Goal: Find specific page/section: Find specific page/section

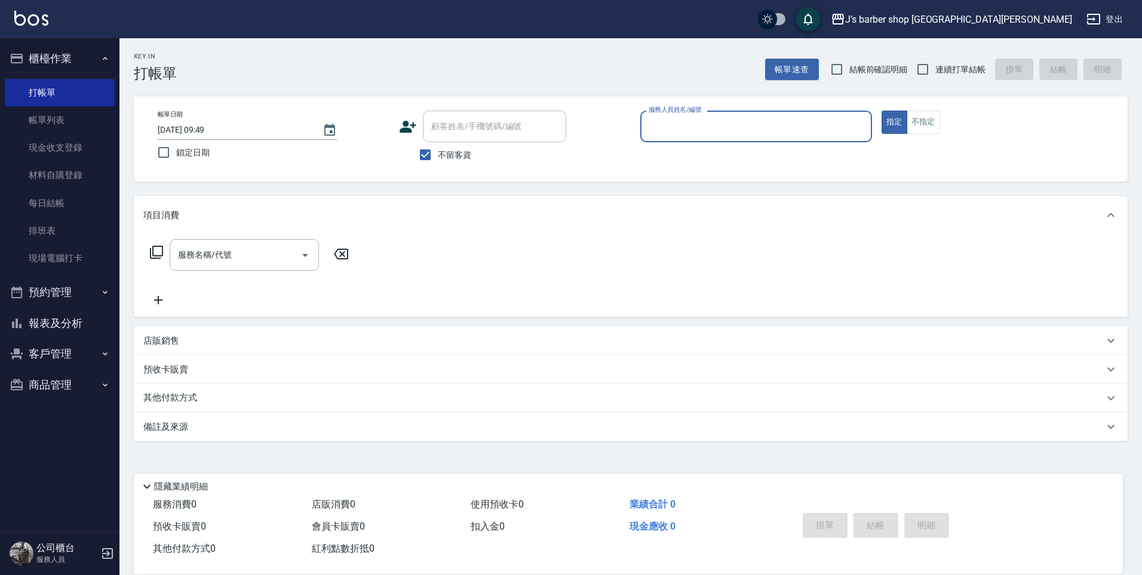
click at [53, 300] on button "預約管理" at bounding box center [60, 292] width 110 height 31
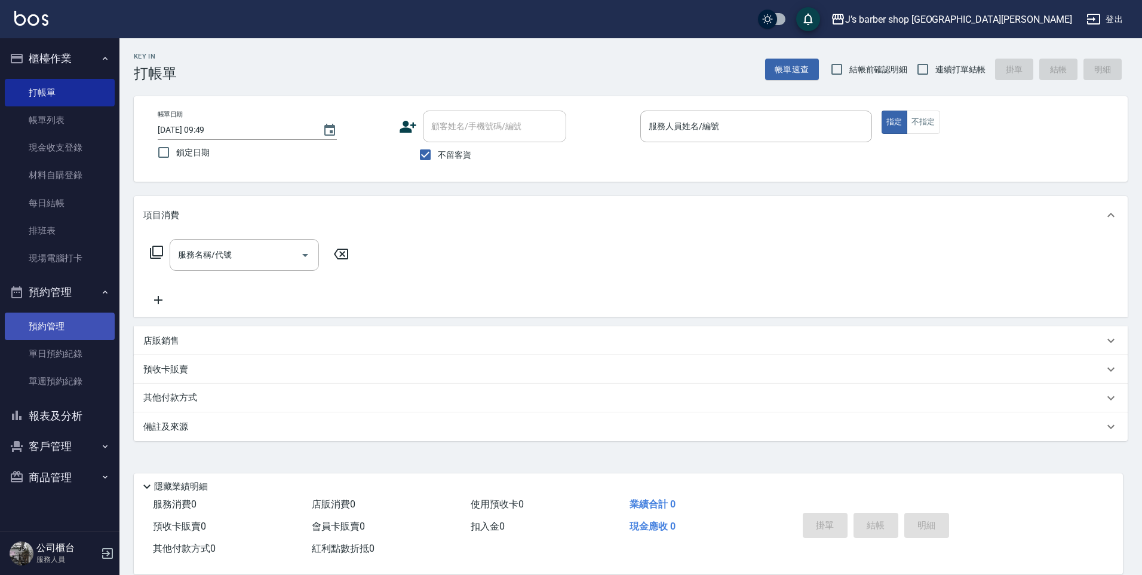
click at [76, 332] on link "預約管理" at bounding box center [60, 325] width 110 height 27
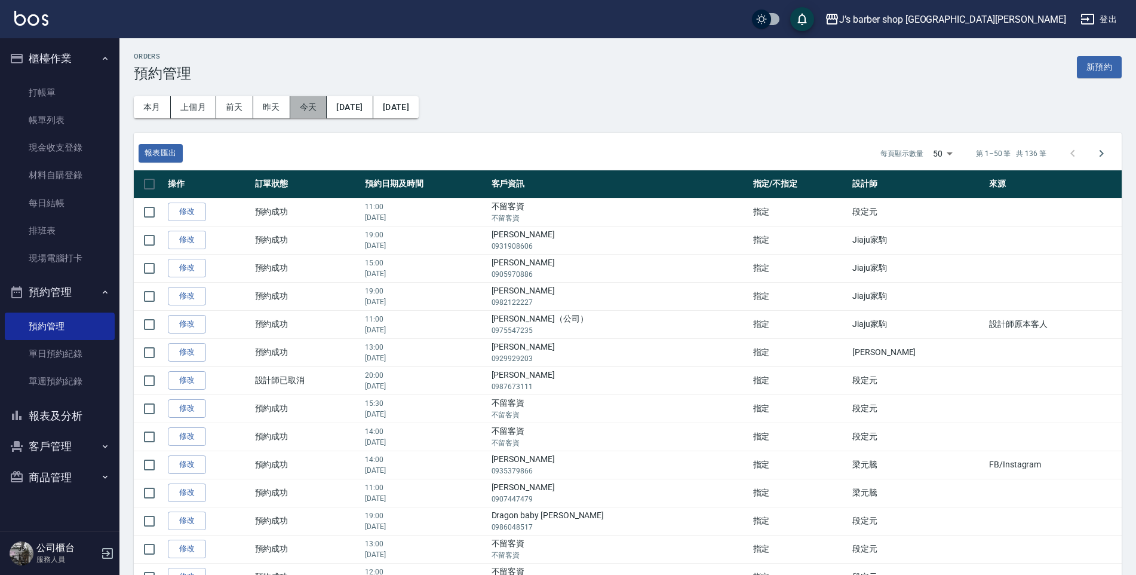
click at [315, 114] on button "今天" at bounding box center [308, 107] width 37 height 22
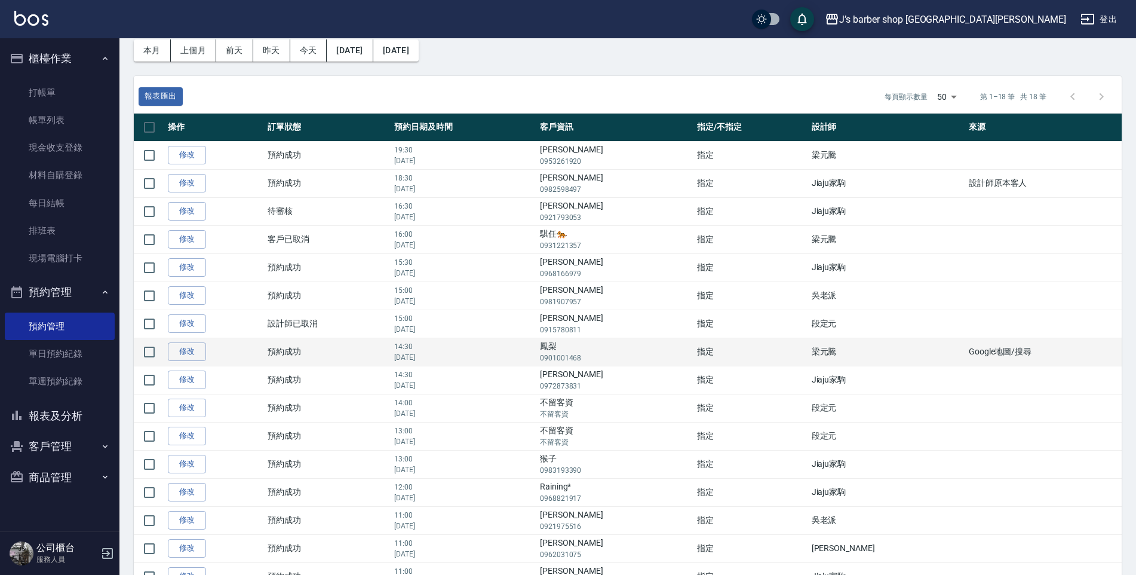
scroll to position [56, 0]
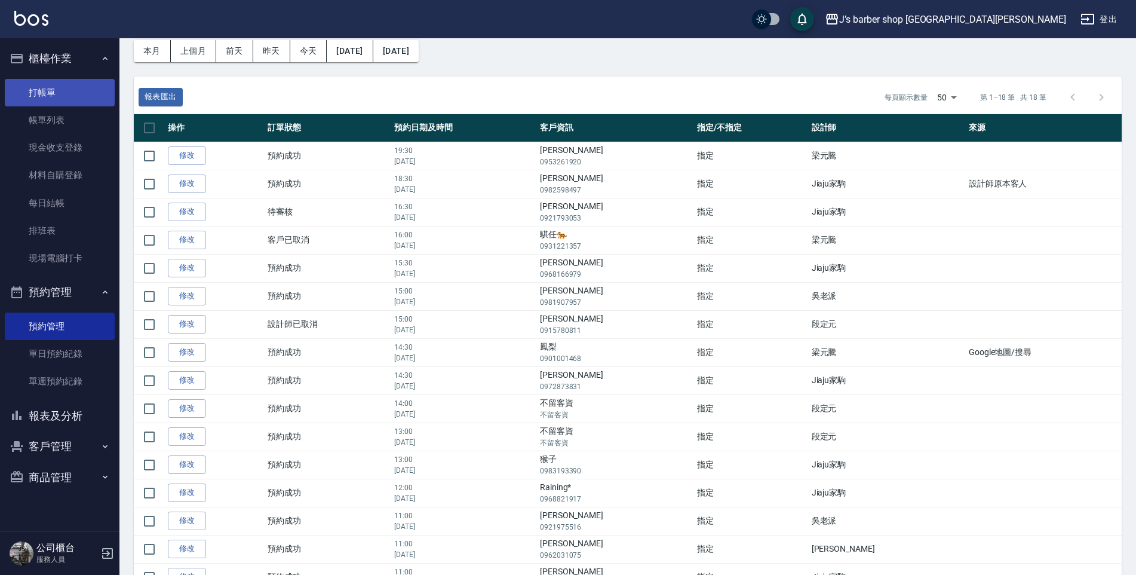
click at [79, 90] on link "打帳單" at bounding box center [60, 92] width 110 height 27
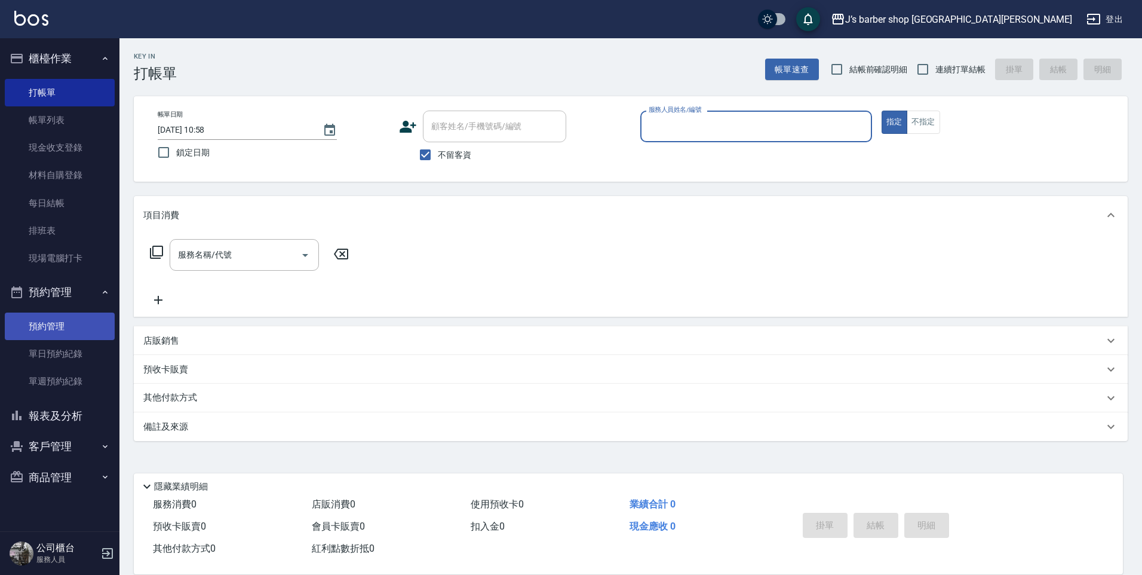
click at [80, 327] on link "預約管理" at bounding box center [60, 325] width 110 height 27
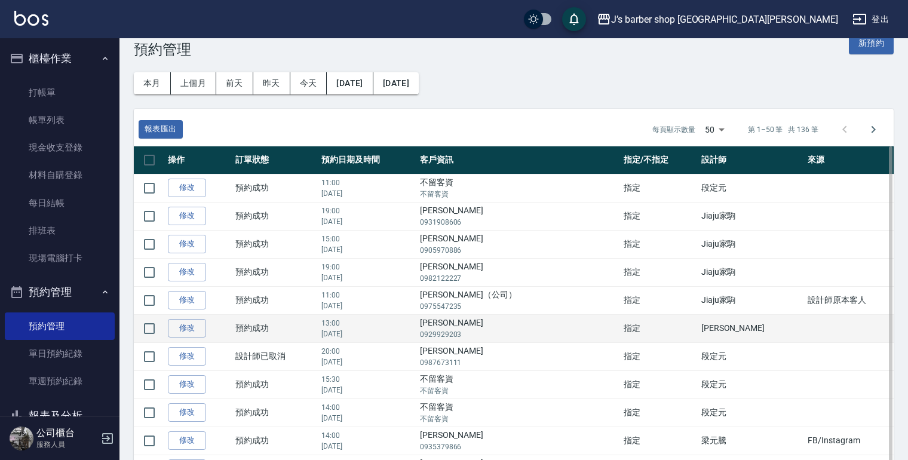
scroll to position [48, 0]
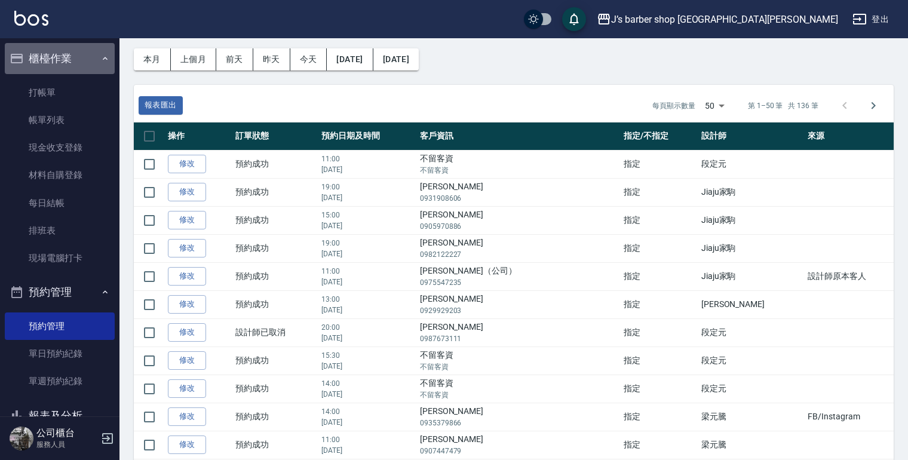
click at [59, 69] on button "櫃檯作業" at bounding box center [60, 58] width 110 height 31
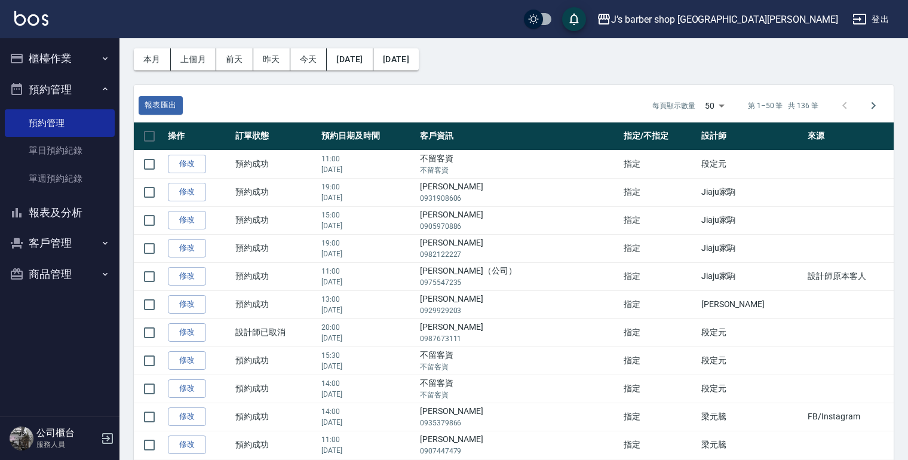
drag, startPoint x: 58, startPoint y: 81, endPoint x: 71, endPoint y: 58, distance: 26.2
click at [58, 81] on button "預約管理" at bounding box center [60, 89] width 110 height 31
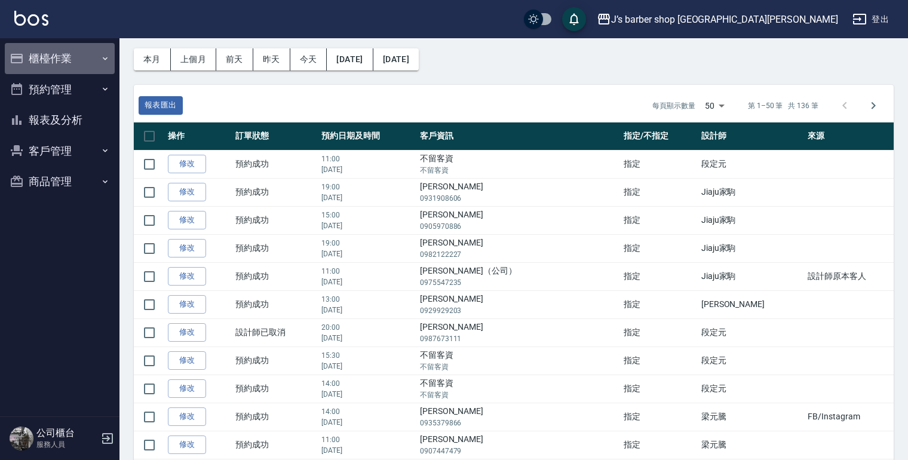
click at [71, 58] on button "櫃檯作業" at bounding box center [60, 58] width 110 height 31
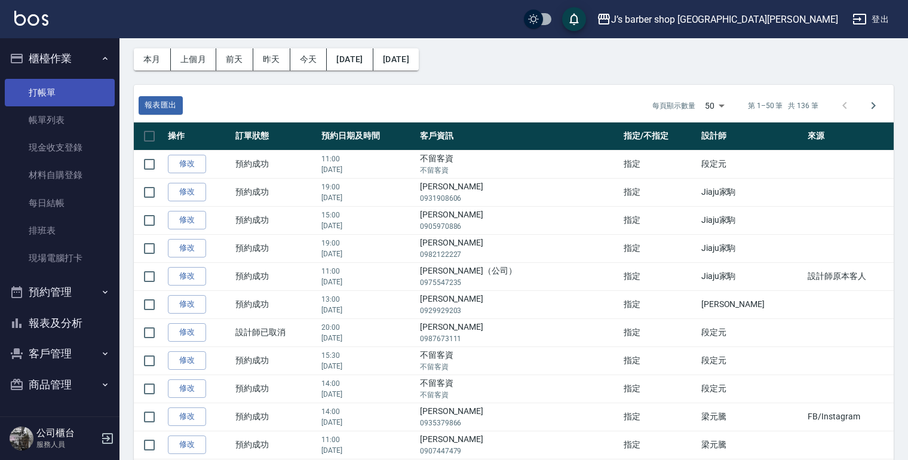
click at [70, 84] on link "打帳單" at bounding box center [60, 92] width 110 height 27
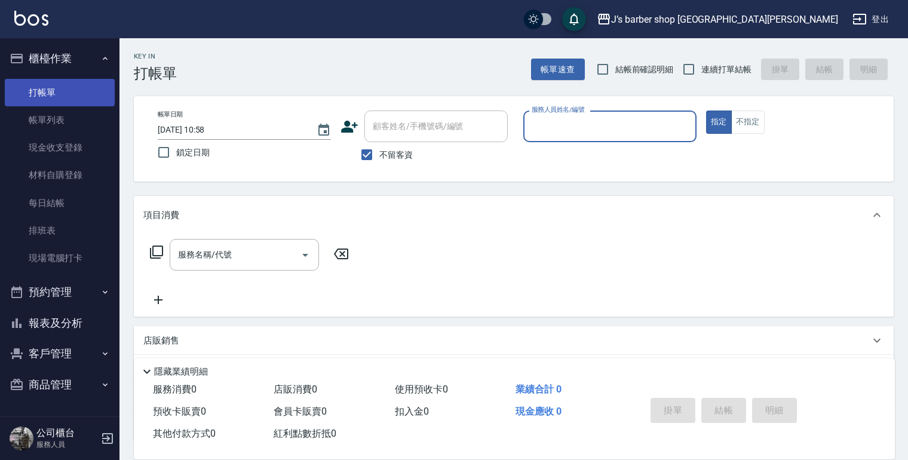
click at [70, 97] on link "打帳單" at bounding box center [60, 92] width 110 height 27
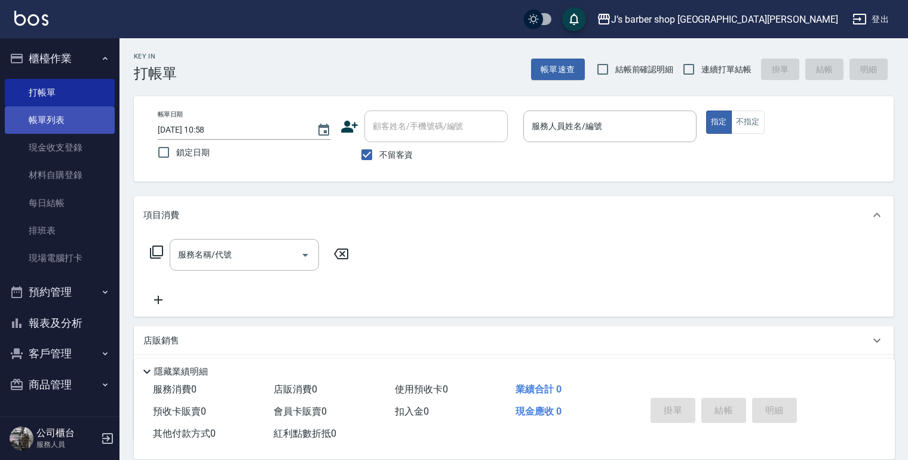
click at [72, 118] on link "帳單列表" at bounding box center [60, 119] width 110 height 27
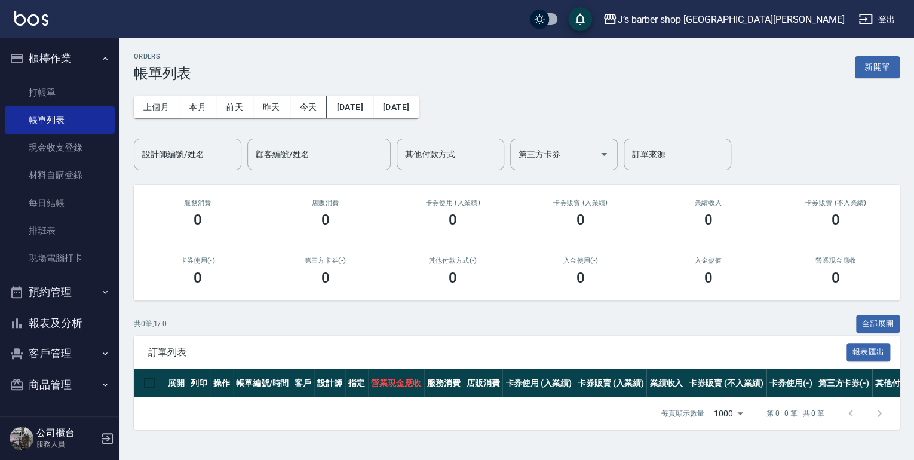
click at [67, 349] on button "客戶管理" at bounding box center [60, 353] width 110 height 31
drag, startPoint x: 68, startPoint y: 353, endPoint x: 72, endPoint y: 343, distance: 10.2
click at [68, 351] on button "客戶管理" at bounding box center [60, 353] width 110 height 31
click at [85, 315] on button "報表及分析" at bounding box center [60, 323] width 110 height 31
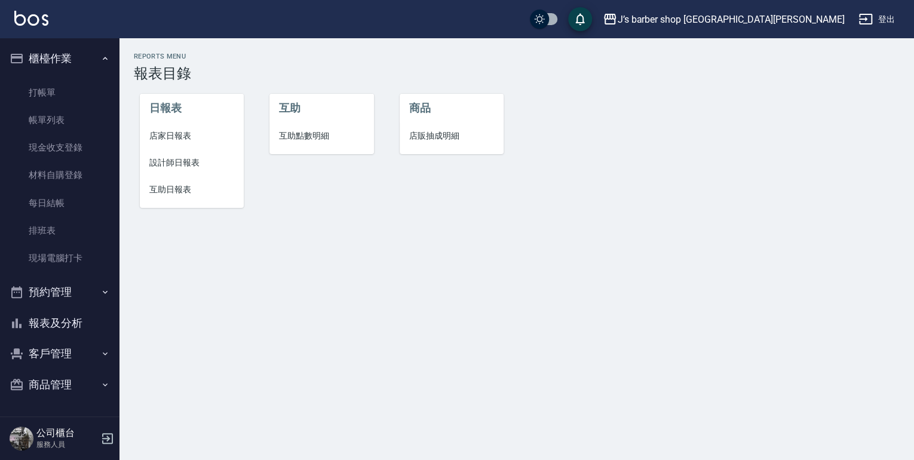
click at [170, 160] on span "設計師日報表" at bounding box center [191, 162] width 85 height 13
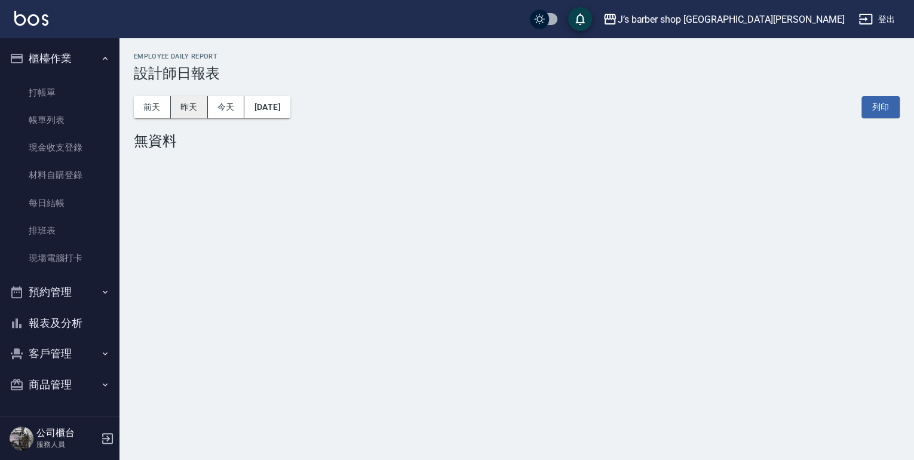
click at [201, 108] on button "昨天" at bounding box center [189, 107] width 37 height 22
click at [153, 108] on button "前天" at bounding box center [152, 107] width 37 height 22
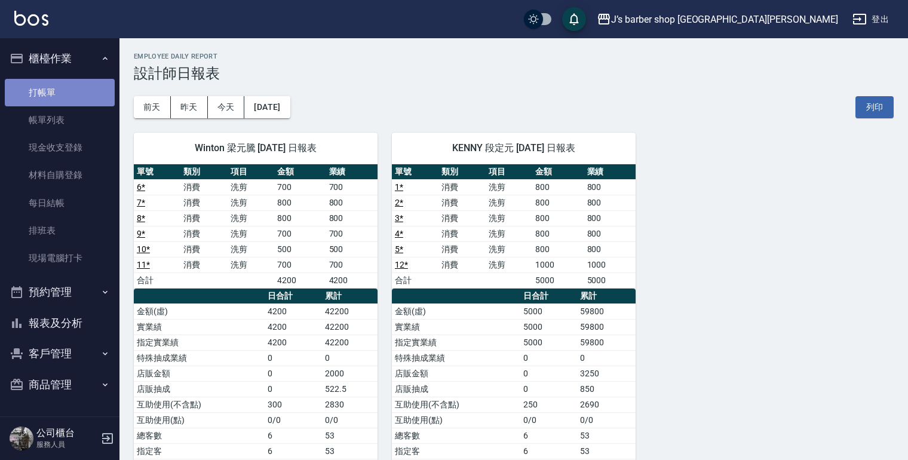
click at [66, 86] on link "打帳單" at bounding box center [60, 92] width 110 height 27
